Goal: Information Seeking & Learning: Learn about a topic

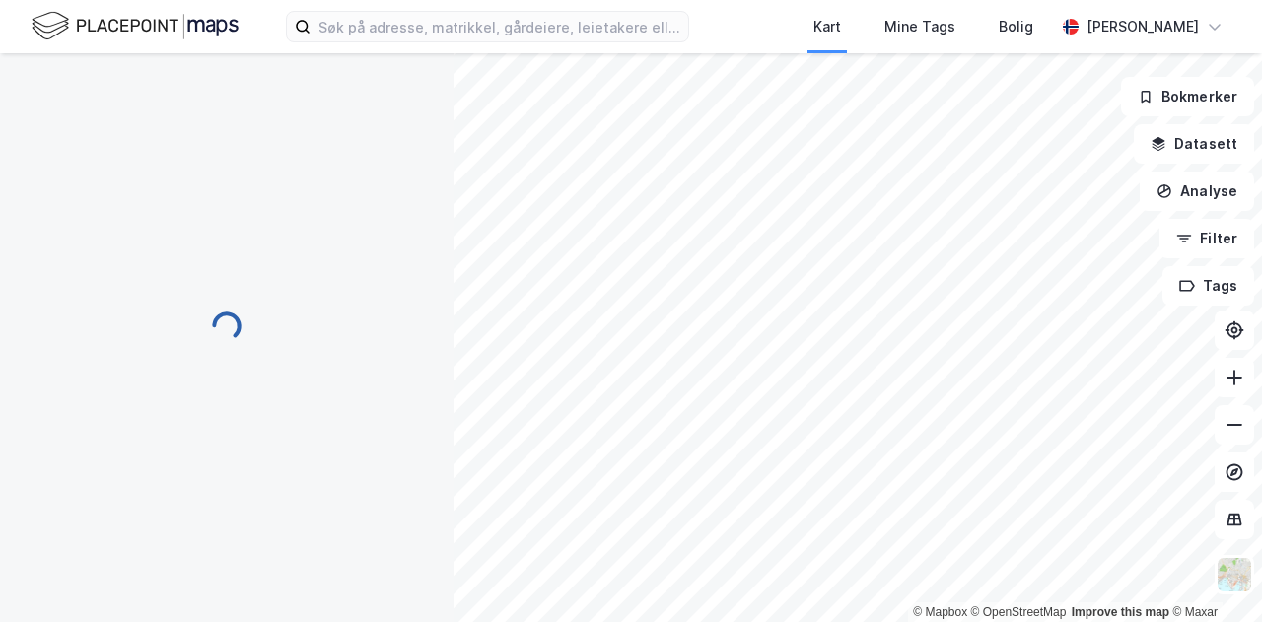
scroll to position [2, 0]
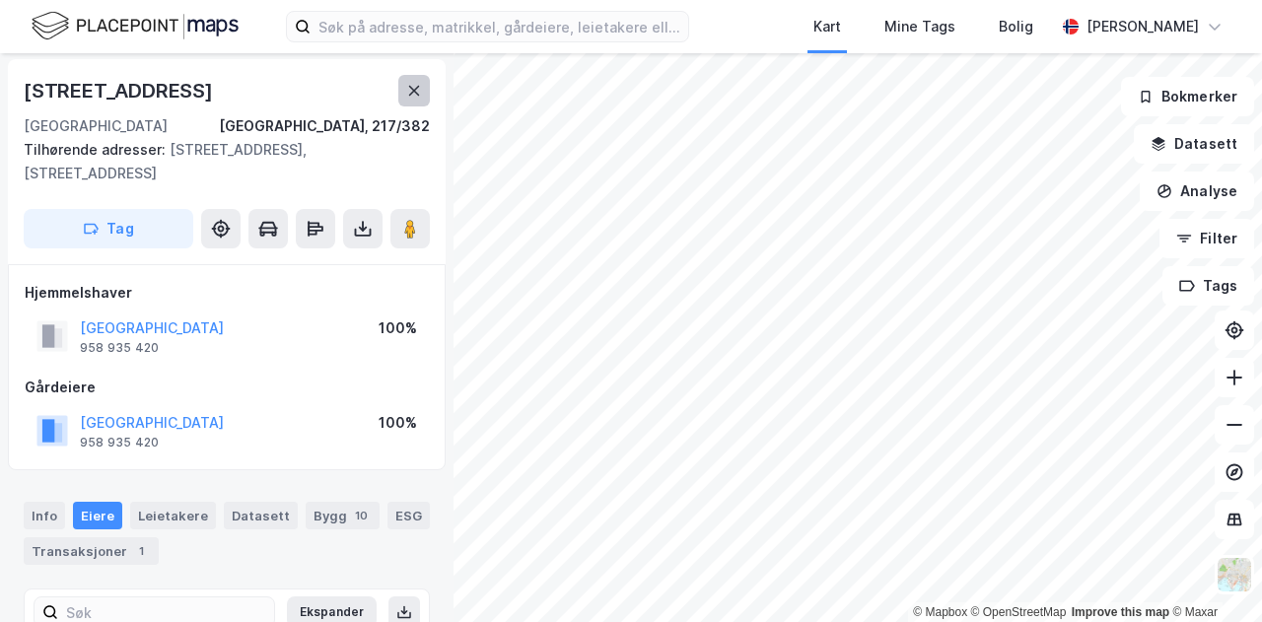
click at [423, 88] on button at bounding box center [414, 91] width 32 height 32
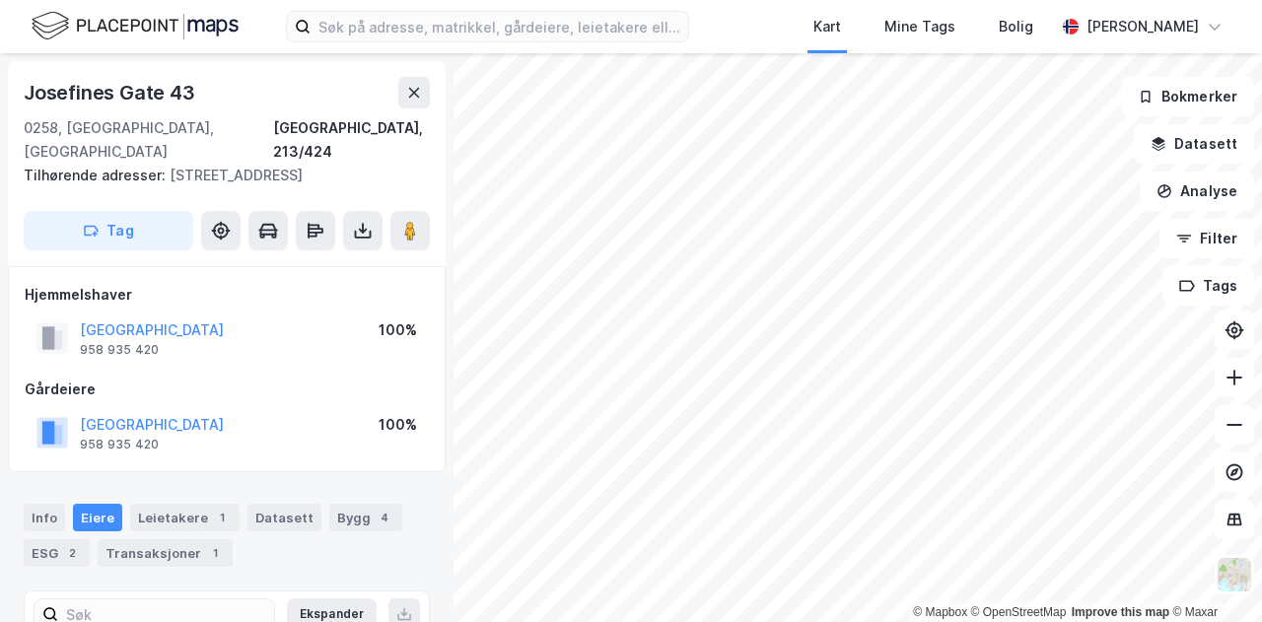
scroll to position [2, 0]
click at [422, 214] on button at bounding box center [409, 228] width 39 height 39
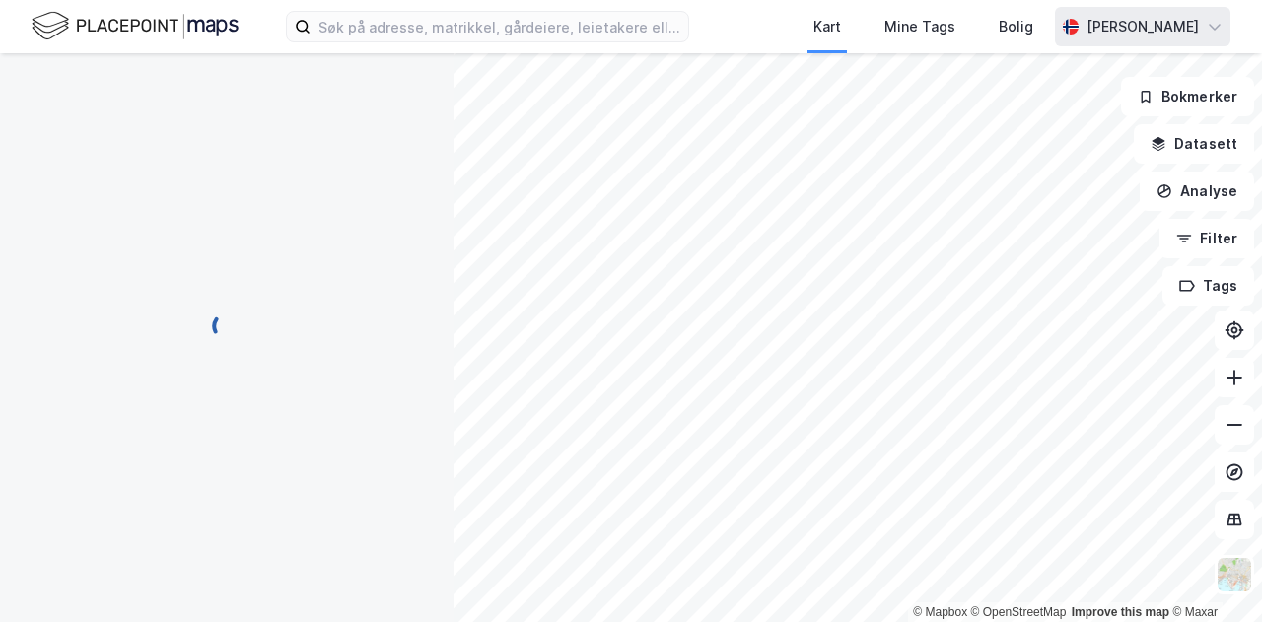
scroll to position [0, 0]
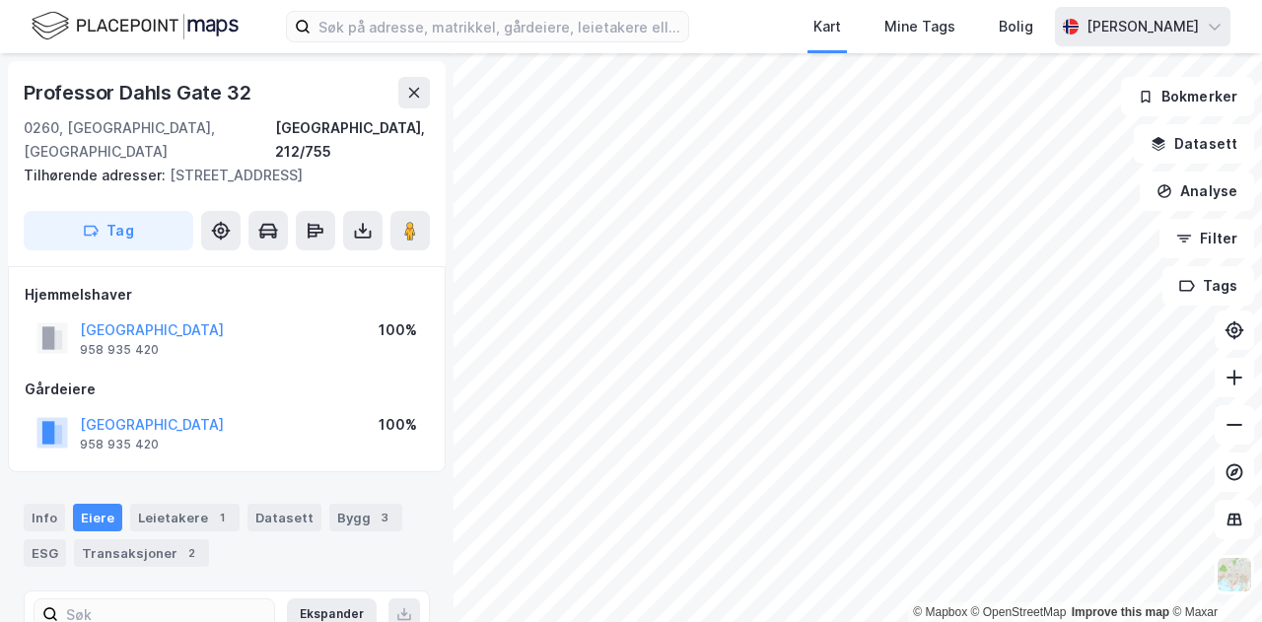
scroll to position [2, 0]
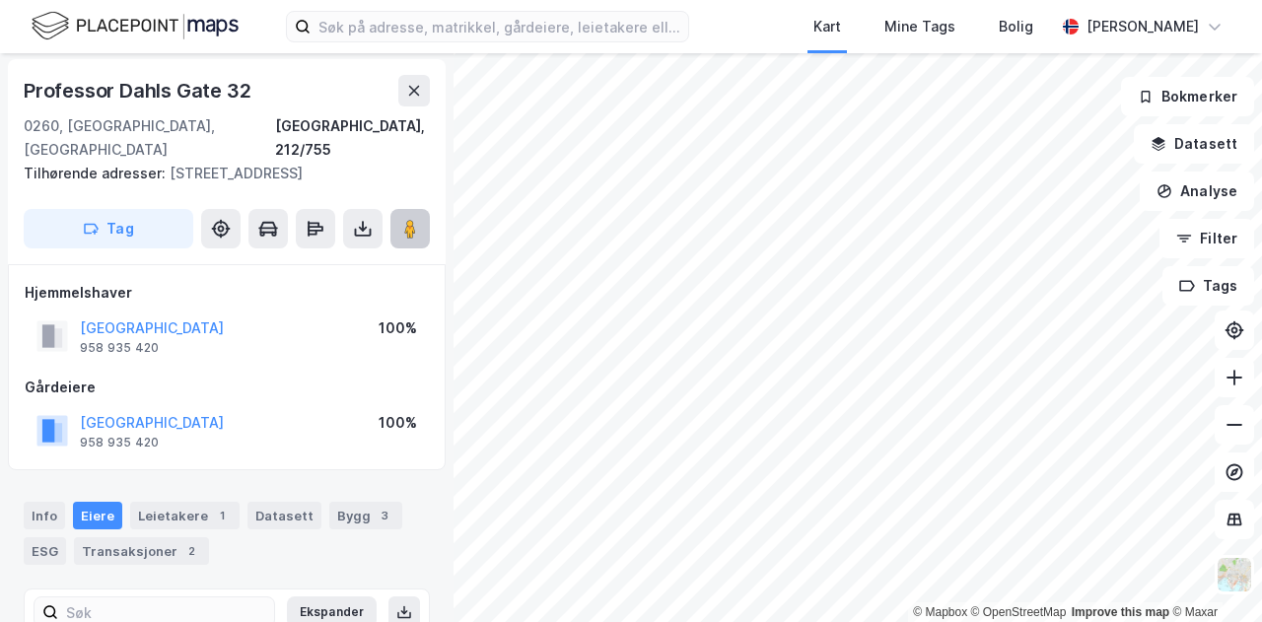
click at [416, 219] on image at bounding box center [410, 229] width 12 height 20
click at [400, 226] on div "© Mapbox © OpenStreetMap Improve this map © Maxar [STREET_ADDRESS][PERSON_NAME]…" at bounding box center [631, 337] width 1262 height 569
click at [412, 88] on icon at bounding box center [414, 91] width 16 height 16
